Goal: Information Seeking & Learning: Learn about a topic

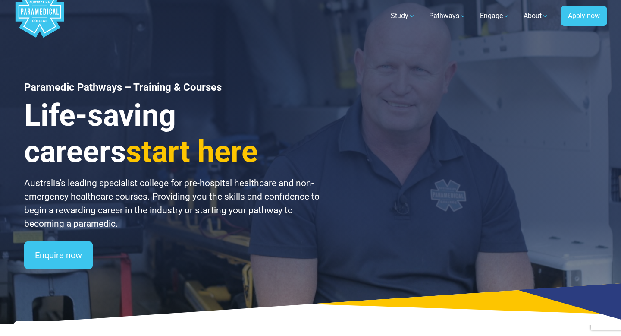
scroll to position [22, 0]
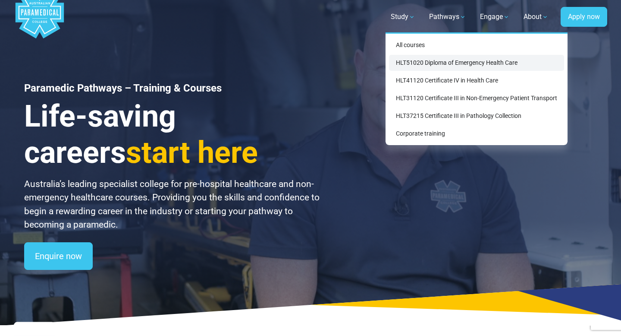
click at [404, 60] on link "HLT51020 Diploma of Emergency Health Care" at bounding box center [476, 63] width 175 height 16
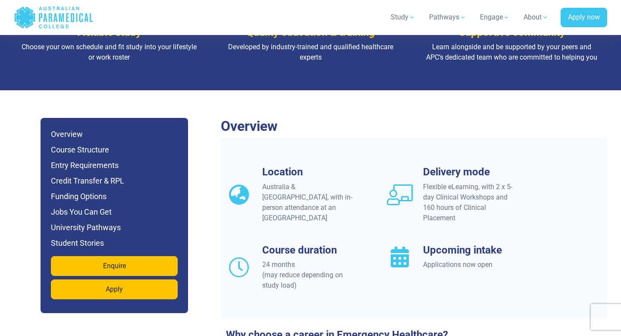
scroll to position [696, 0]
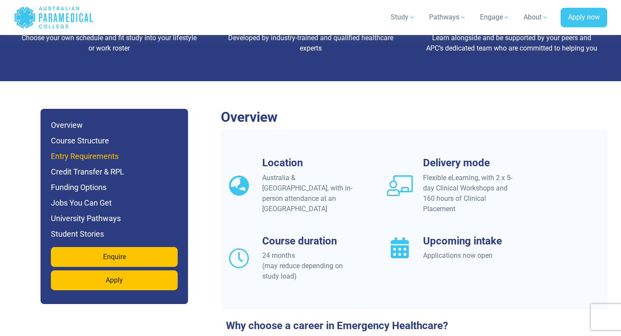
click at [103, 150] on h6 "Entry Requirements" at bounding box center [114, 156] width 127 height 12
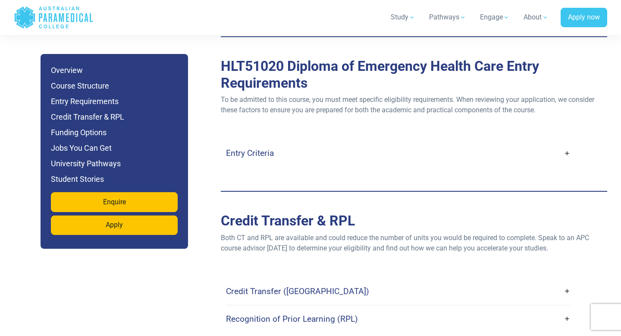
scroll to position [2360, 0]
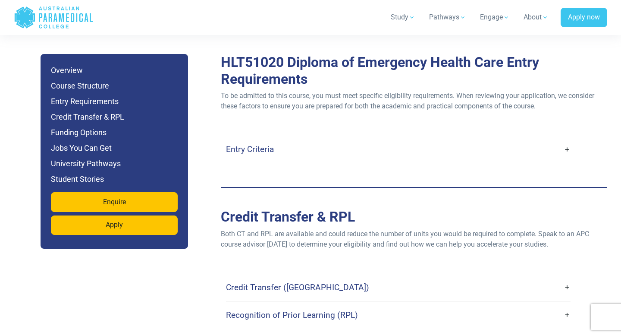
click at [462, 158] on div "Overview Location Australia & [GEOGRAPHIC_DATA], with in-person attendance at a…" at bounding box center [414, 207] width 387 height 3527
click at [566, 139] on link "Entry Criteria" at bounding box center [398, 149] width 345 height 20
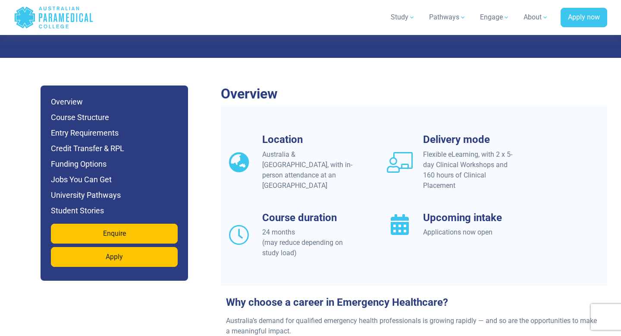
scroll to position [721, 0]
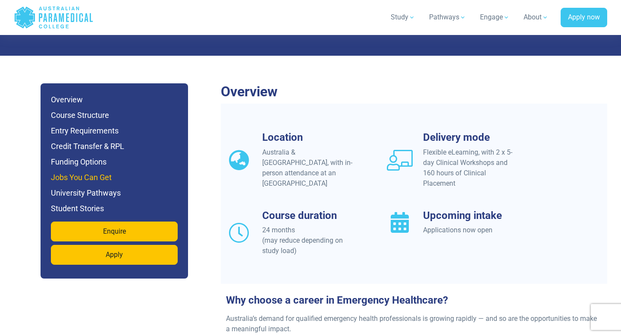
click at [98, 171] on h6 "Jobs You Can Get" at bounding box center [114, 177] width 127 height 12
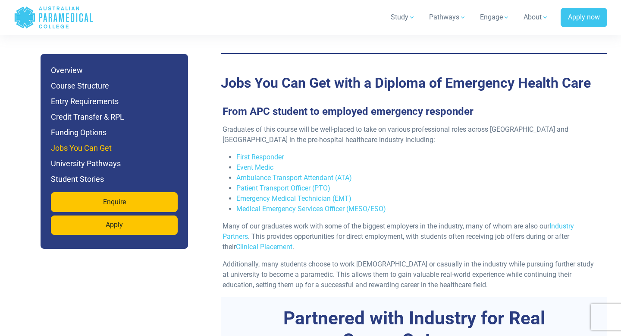
scroll to position [3155, 0]
click at [92, 179] on h6 "Student Stories" at bounding box center [114, 179] width 127 height 12
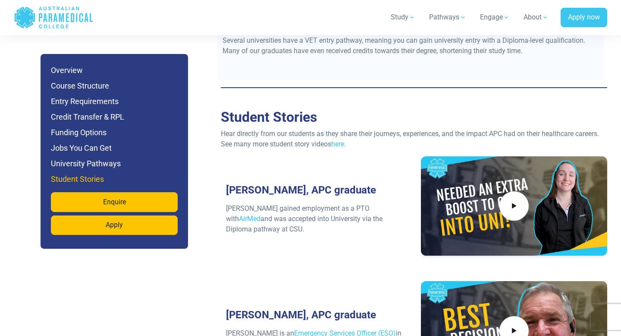
scroll to position [4020, 0]
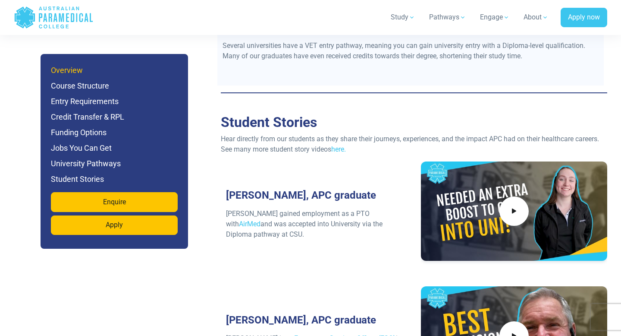
click at [78, 74] on h6 "Overview" at bounding box center [114, 70] width 127 height 12
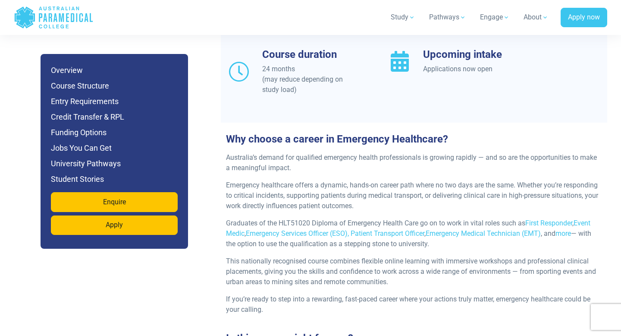
scroll to position [880, 0]
